Goal: Information Seeking & Learning: Find specific fact

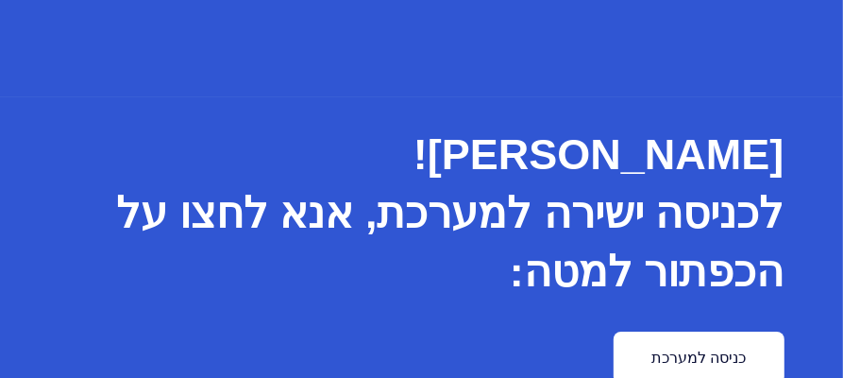
scroll to position [154, 0]
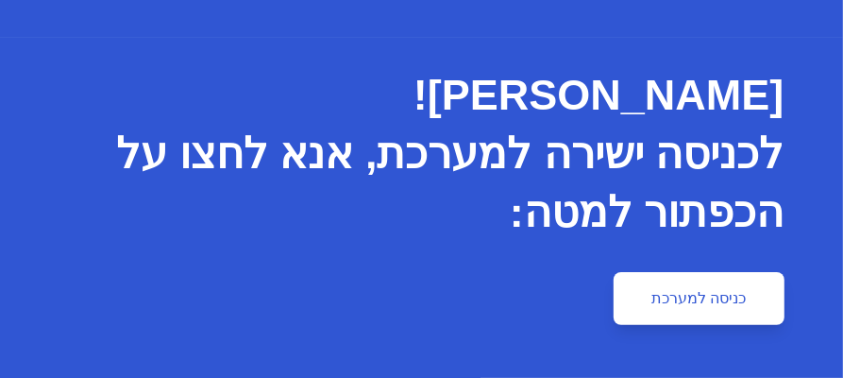
click at [720, 292] on link "כניסה למערכת" at bounding box center [699, 298] width 170 height 53
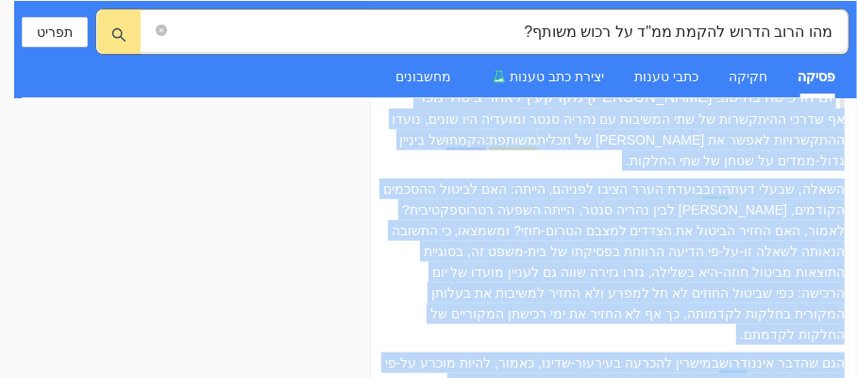
scroll to position [23217, 0]
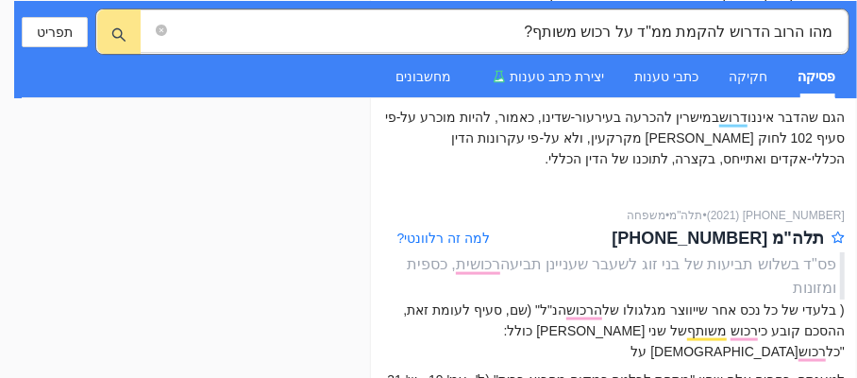
drag, startPoint x: 849, startPoint y: 140, endPoint x: 831, endPoint y: 389, distance: 249.9
click at [831, 377] on html "מהו הרוב הדרוש להקמת ממ"ד על רכוש משותף? תפריט פסיקה חקיקה כתבי טענות יצירת כתב…" at bounding box center [428, 189] width 857 height 378
copy div
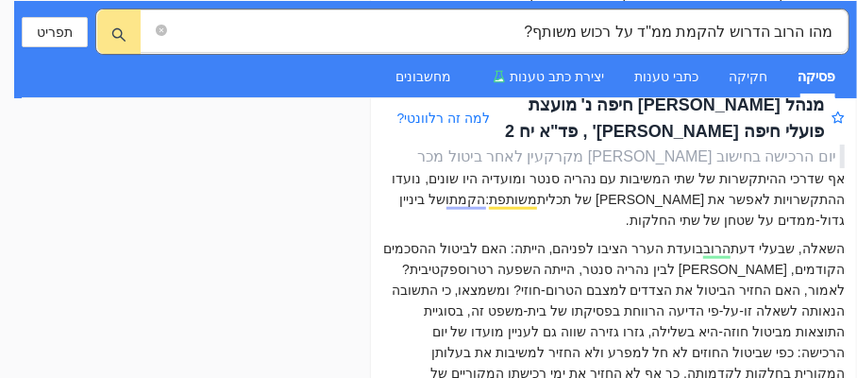
scroll to position [22839, 0]
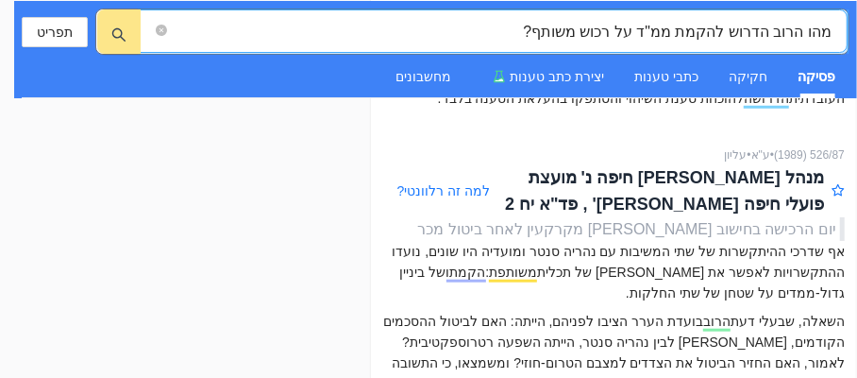
click at [555, 29] on input "מהו הרוב הדרוש להקמת ממ"ד על רכוש משותף?" at bounding box center [501, 32] width 661 height 24
click at [449, 28] on input "מהו הרוב הדרוש להקמת ממ"ד על רכוש משותף המשמש לחניה?" at bounding box center [501, 32] width 661 height 24
type input "מהו הרוב הדרוש להקמת ממ"ד על רכוש משותף המשמש לחניה?"
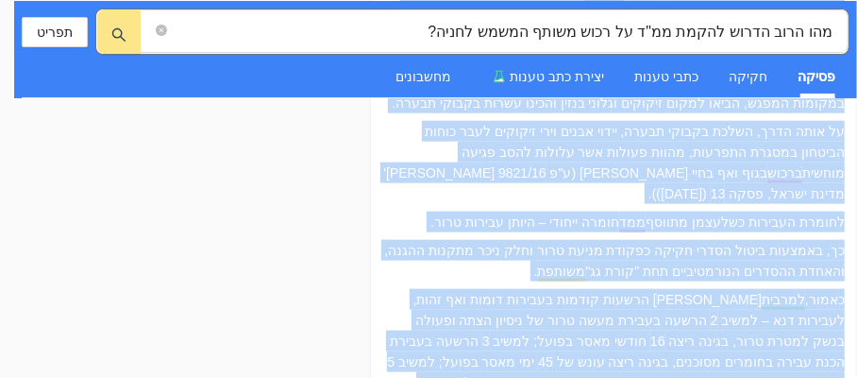
scroll to position [13689, 0]
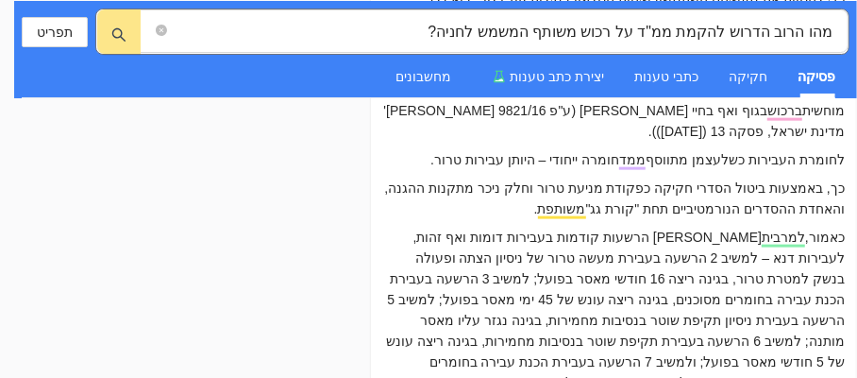
drag, startPoint x: 845, startPoint y: 207, endPoint x: 832, endPoint y: 381, distance: 174.2
click at [832, 377] on html "מהו הרוב הדרוש להקמת ממ"ד על רכוש משותף המשמש לחניה? תפריט פסיקה חקיקה כתבי טענ…" at bounding box center [428, 189] width 857 height 378
copy div
